Goal: Navigation & Orientation: Find specific page/section

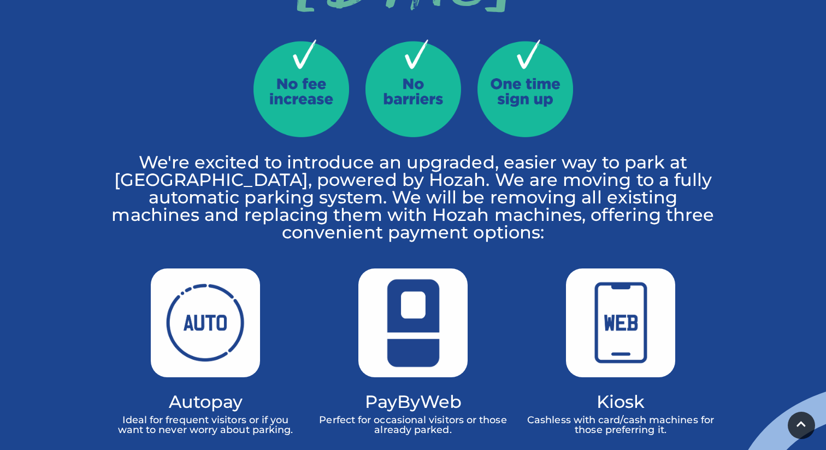
scroll to position [481, 0]
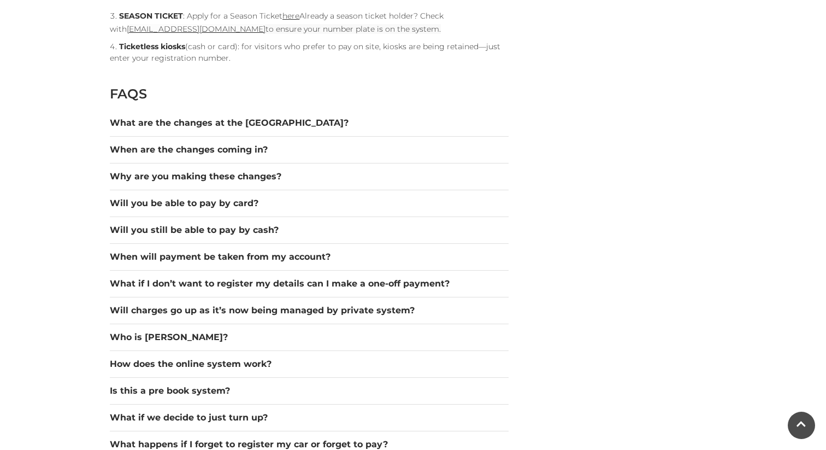
scroll to position [1432, 0]
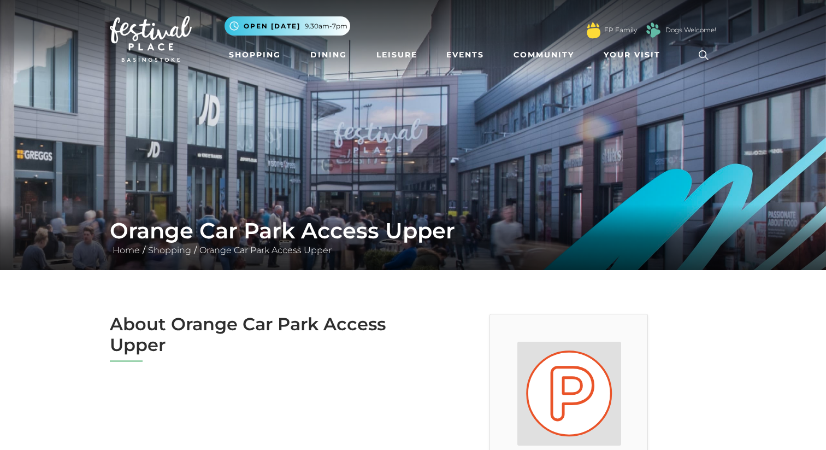
scroll to position [1, 0]
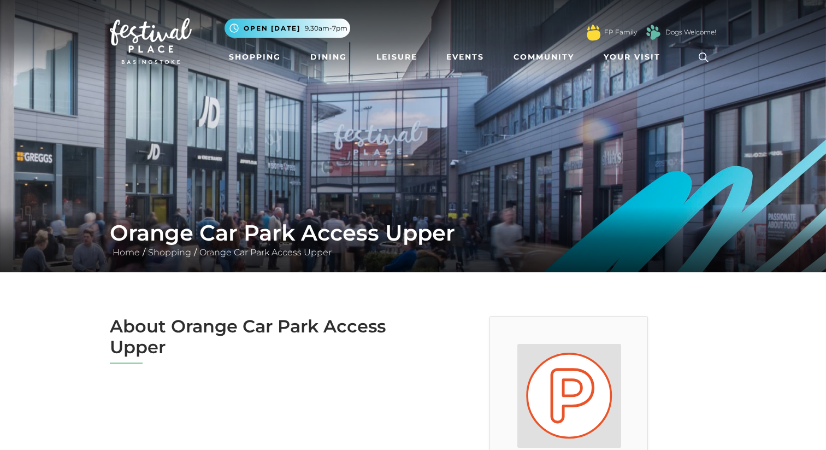
click at [123, 357] on h2 "About Orange Car Park Access Upper" at bounding box center [257, 337] width 295 height 42
click at [134, 336] on h2 "About Orange Car Park Access Upper" at bounding box center [257, 337] width 295 height 42
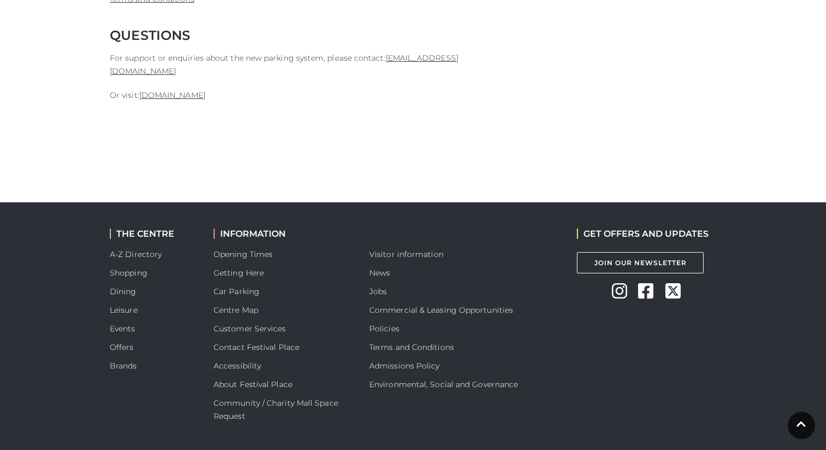
scroll to position [2964, 0]
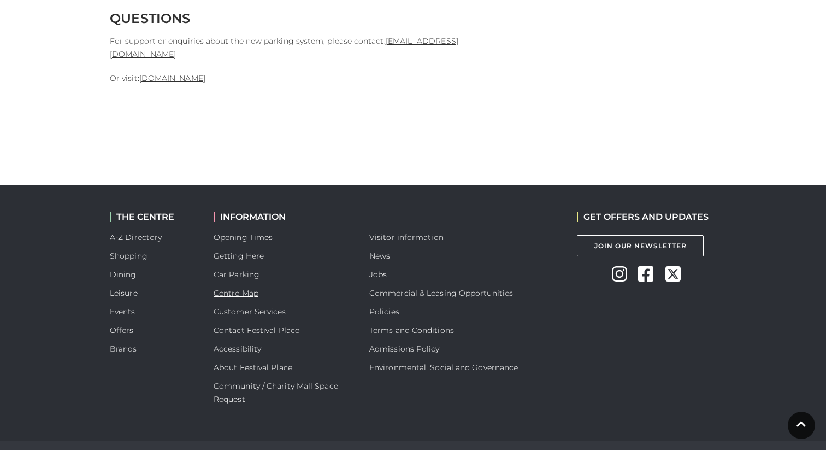
click at [229, 288] on link "Centre Map" at bounding box center [236, 293] width 45 height 10
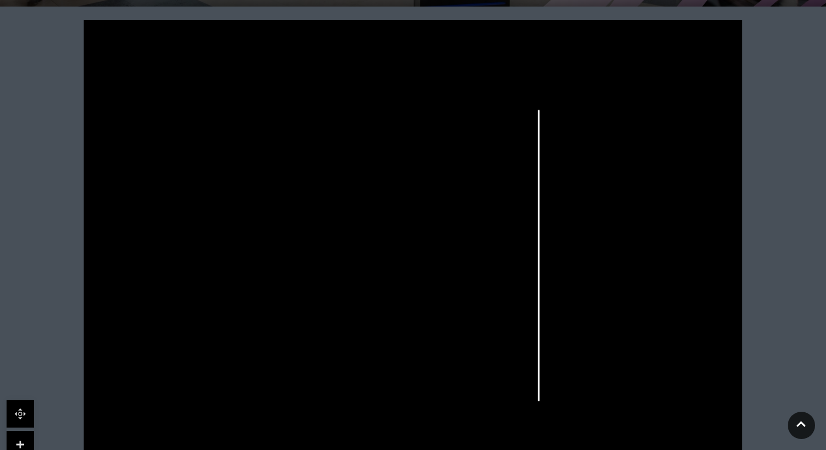
scroll to position [267, 0]
drag, startPoint x: 281, startPoint y: 363, endPoint x: 280, endPoint y: 332, distance: 31.7
click at [280, 332] on g "Build-A-Bear Santander Baggage World Cards Direct Holland & [PERSON_NAME] Tresp…" at bounding box center [415, 256] width 541 height 361
